Goal: Information Seeking & Learning: Compare options

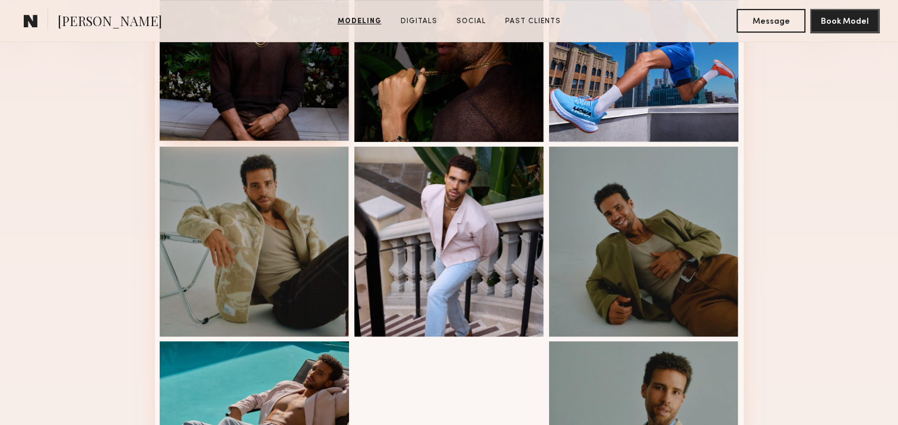
scroll to position [356, 0]
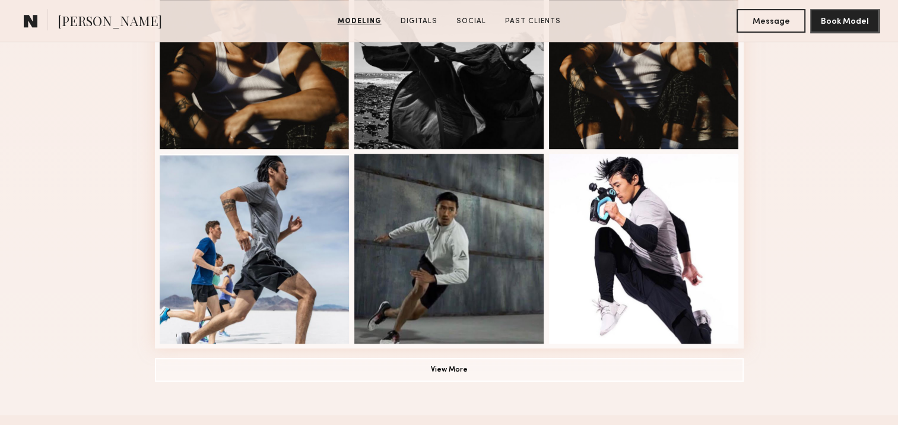
scroll to position [772, 0]
